Goal: Check status

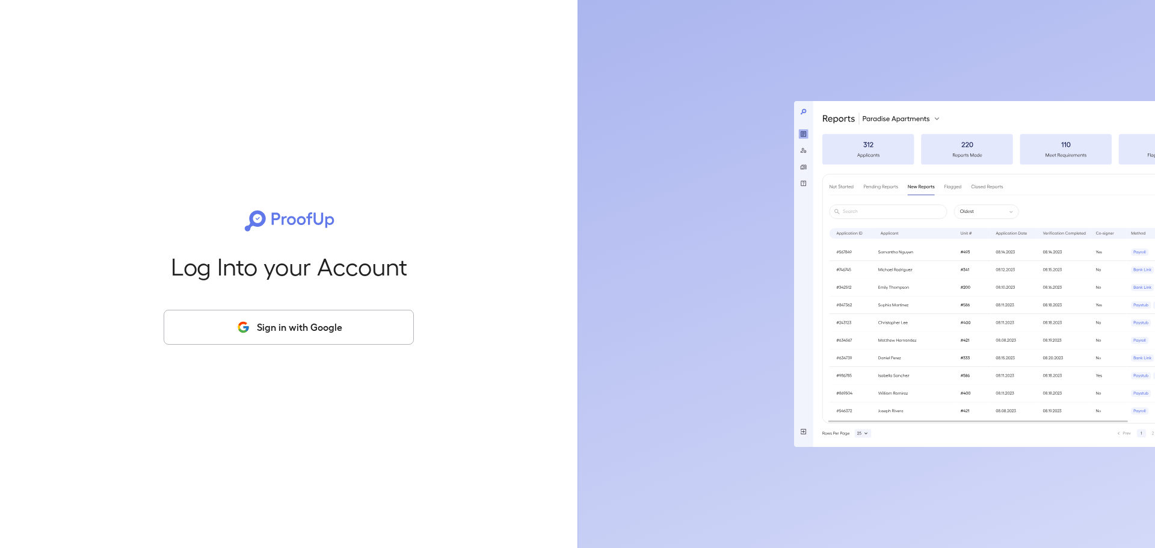
click at [308, 324] on button "Sign in with Google" at bounding box center [289, 327] width 250 height 35
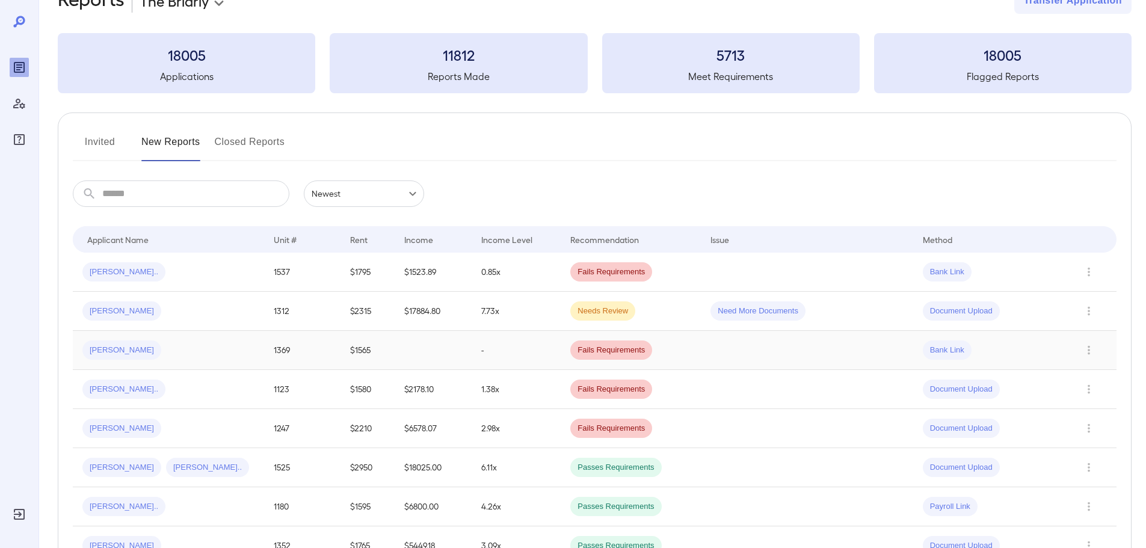
scroll to position [60, 0]
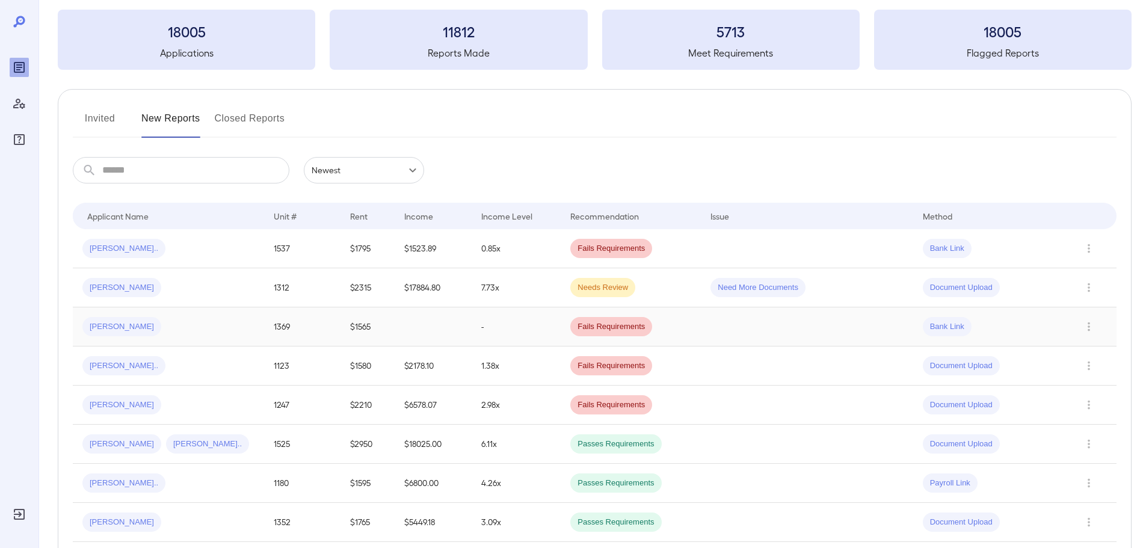
click at [197, 326] on div "[PERSON_NAME]" at bounding box center [168, 326] width 172 height 19
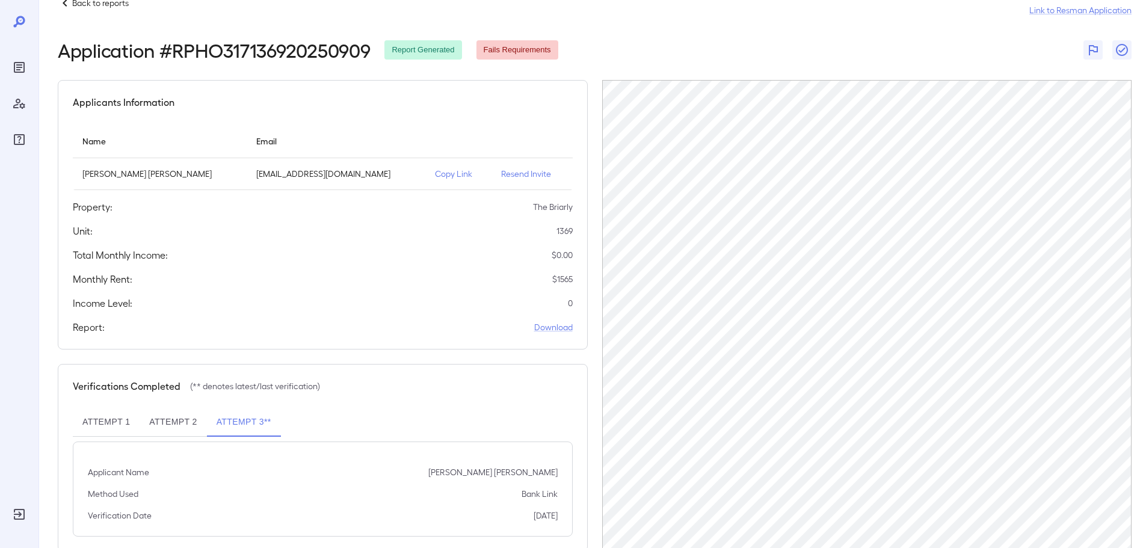
scroll to position [56, 0]
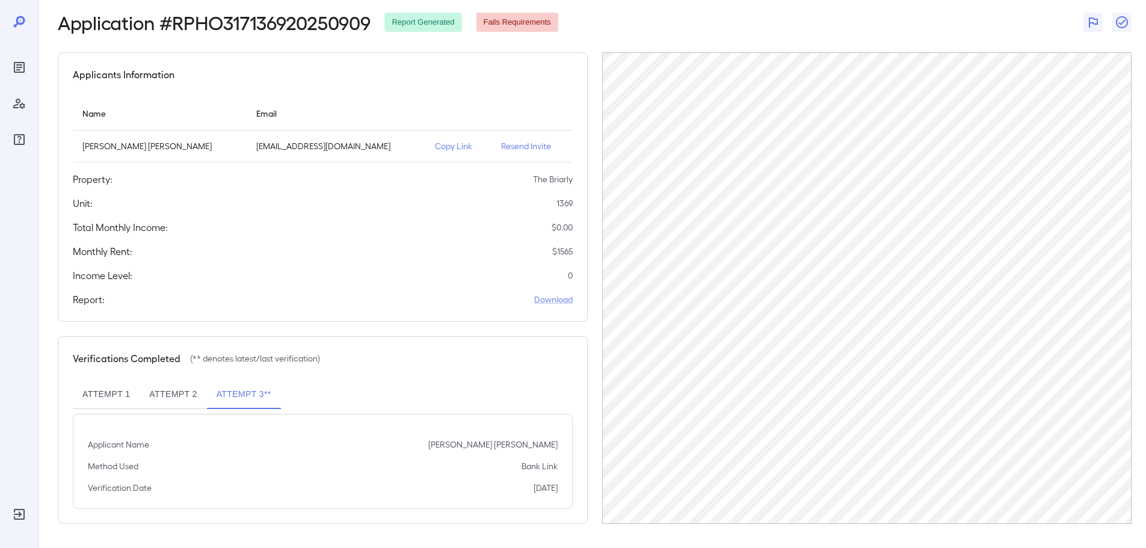
click at [182, 397] on button "Attempt 2" at bounding box center [173, 394] width 67 height 29
click at [249, 398] on button "Attempt 3**" at bounding box center [244, 394] width 74 height 29
